Goal: Navigation & Orientation: Find specific page/section

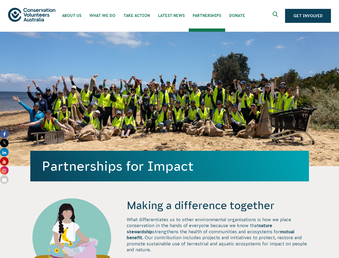
click at [170, 129] on div "Partnerships for Impact" at bounding box center [169, 99] width 279 height 134
click at [277, 16] on icon "Expand search box" at bounding box center [276, 16] width 7 height 8
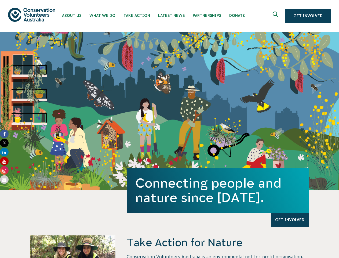
click at [170, 129] on div "Connecting people and nature since [DATE]. Get Involved" at bounding box center [169, 111] width 339 height 159
click at [277, 16] on icon "Expand search box" at bounding box center [276, 16] width 7 height 8
